Goal: Navigation & Orientation: Find specific page/section

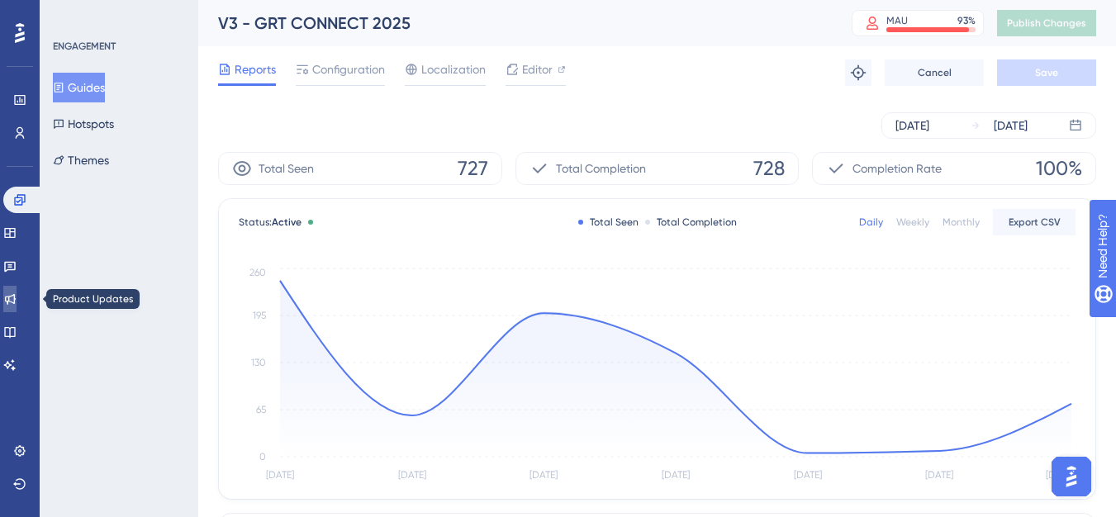
click at [12, 297] on link at bounding box center [9, 299] width 13 height 26
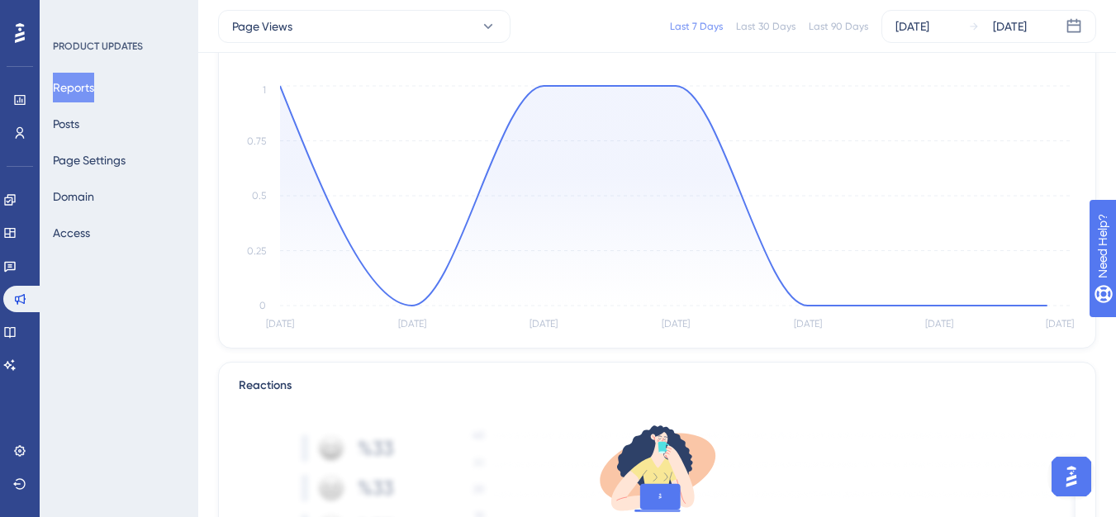
scroll to position [83, 0]
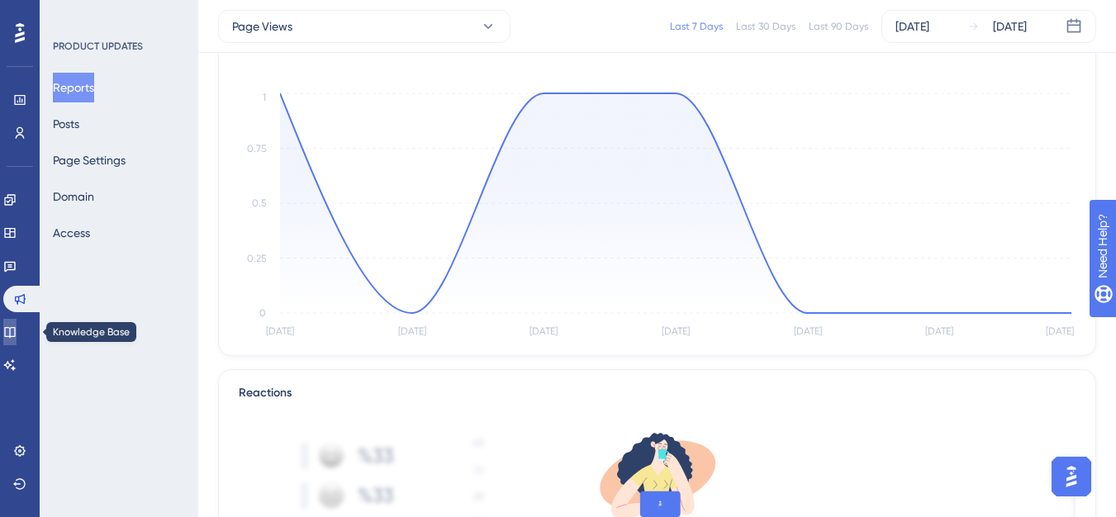
click at [17, 322] on link at bounding box center [9, 332] width 13 height 26
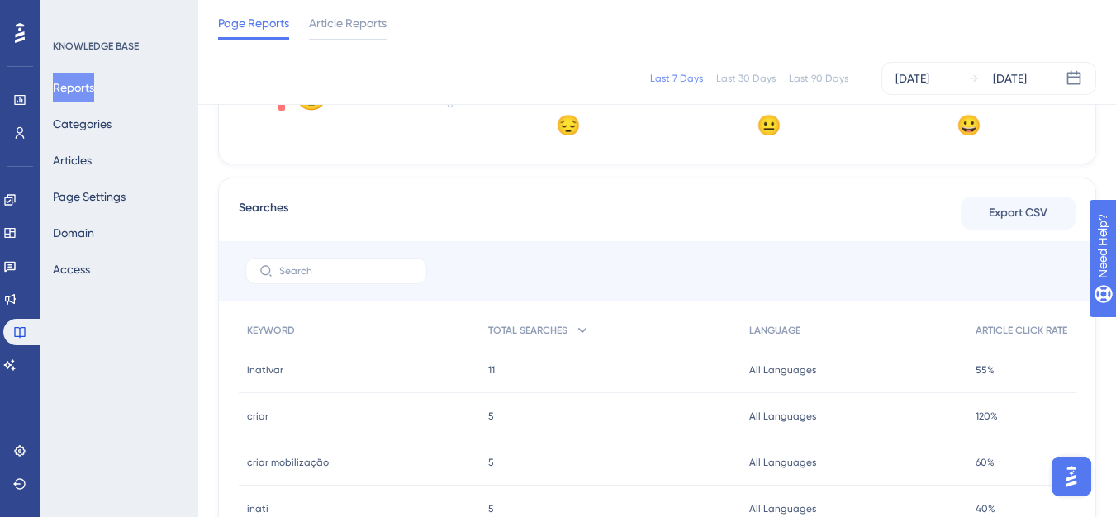
scroll to position [716, 0]
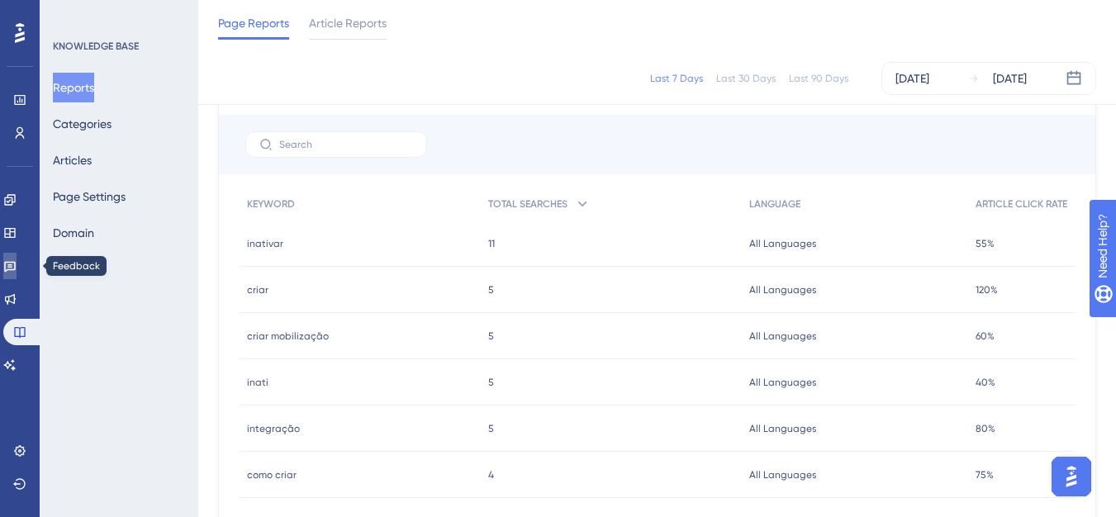
click at [17, 266] on icon at bounding box center [9, 265] width 13 height 13
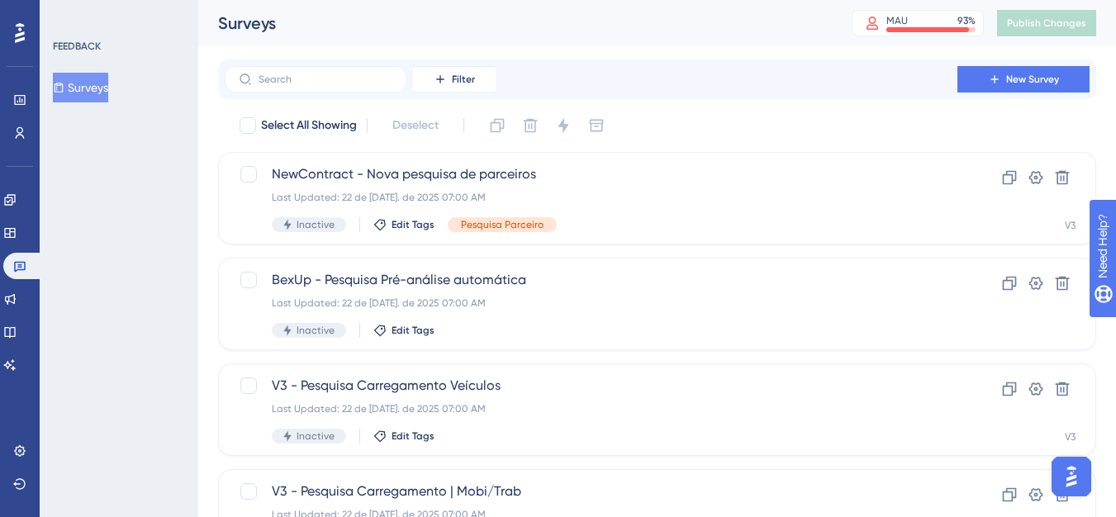
click at [8, 217] on div "Engagement Widgets Feedback Product Updates Knowledge Base AI Assistant" at bounding box center [19, 283] width 33 height 192
click at [15, 202] on icon at bounding box center [9, 199] width 11 height 11
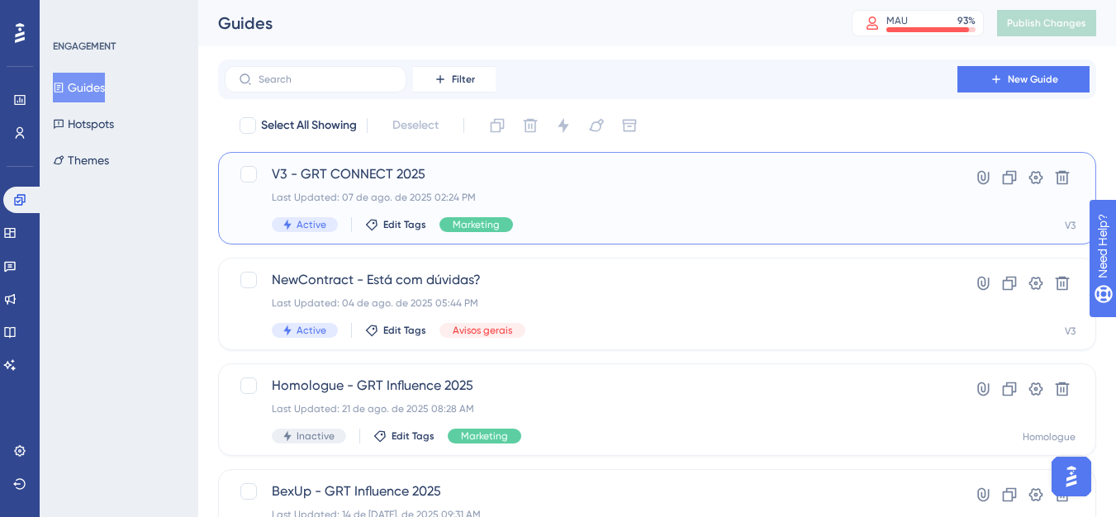
click at [328, 193] on div "Last Updated: 07 de ago. de 2025 02:24 PM" at bounding box center [591, 197] width 639 height 13
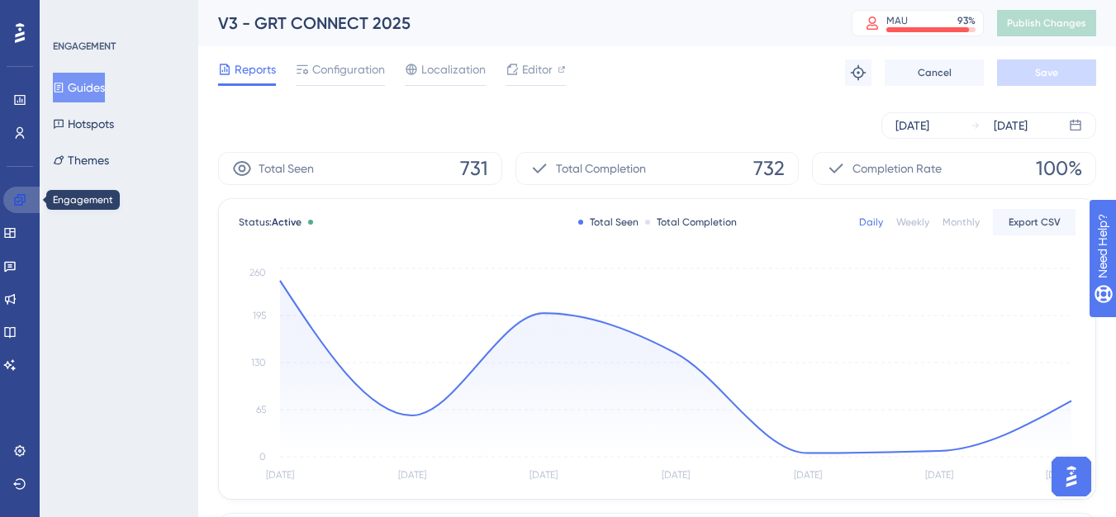
click at [9, 204] on link at bounding box center [23, 200] width 40 height 26
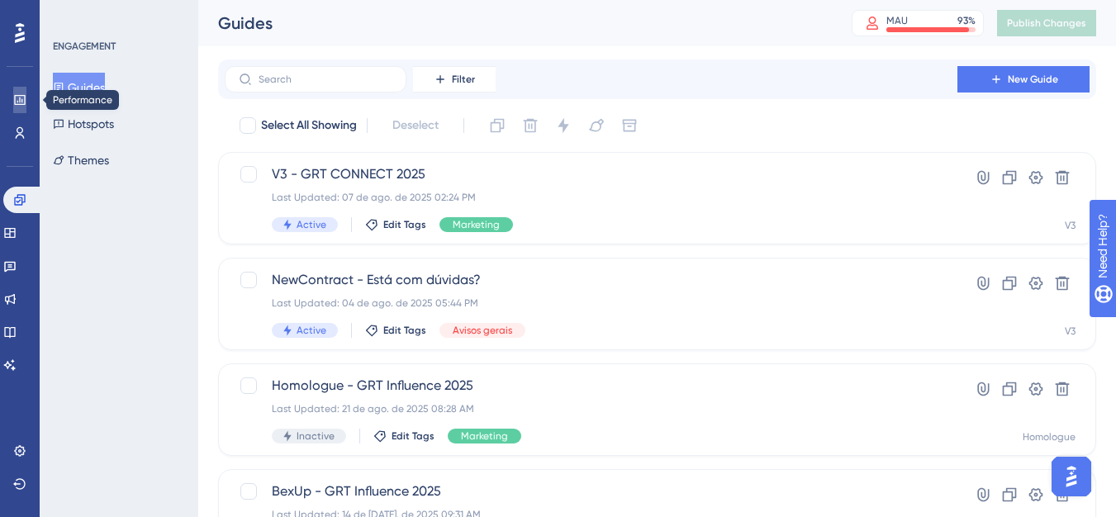
click at [13, 106] on link at bounding box center [19, 100] width 13 height 26
